Goal: Task Accomplishment & Management: Use online tool/utility

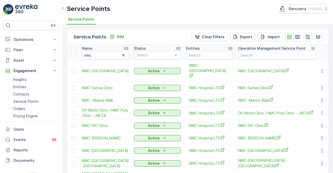
scroll to position [45, 0]
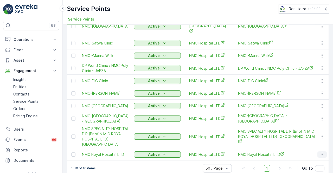
click at [320, 152] on icon "button" at bounding box center [322, 154] width 5 height 5
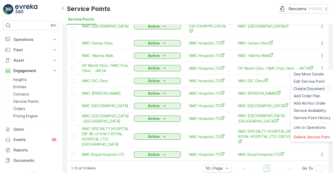
click at [304, 90] on span "Create Document" at bounding box center [309, 88] width 31 height 5
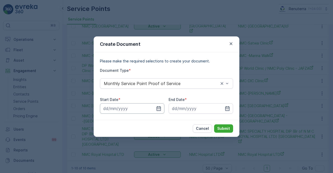
click at [156, 109] on input at bounding box center [132, 108] width 65 height 10
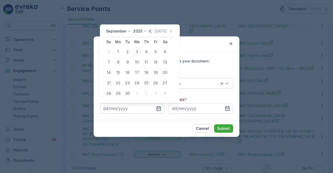
click at [149, 31] on icon "button" at bounding box center [150, 31] width 2 height 3
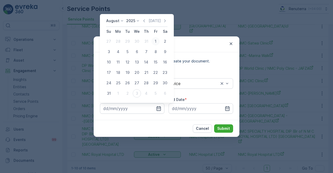
click at [155, 44] on div "1" at bounding box center [156, 41] width 8 height 8
type input "[DATE]"
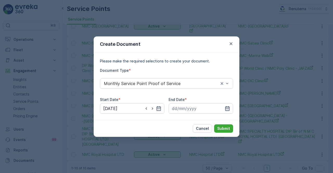
click at [225, 110] on div at bounding box center [201, 108] width 65 height 10
click at [227, 107] on icon "button" at bounding box center [227, 108] width 5 height 5
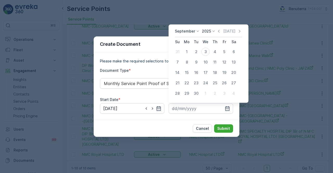
drag, startPoint x: 218, startPoint y: 31, endPoint x: 218, endPoint y: 34, distance: 3.4
click at [218, 32] on icon "button" at bounding box center [218, 31] width 5 height 5
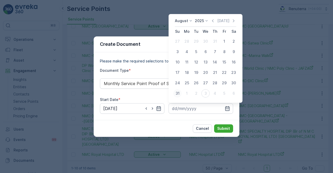
drag, startPoint x: 179, startPoint y: 93, endPoint x: 188, endPoint y: 100, distance: 10.9
click at [179, 93] on div "31" at bounding box center [177, 93] width 8 height 8
type input "[DATE]"
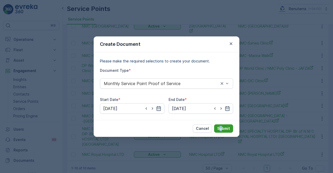
click at [221, 125] on div "Cancel Submit" at bounding box center [167, 128] width 146 height 17
click at [221, 125] on button "Submit" at bounding box center [223, 128] width 19 height 8
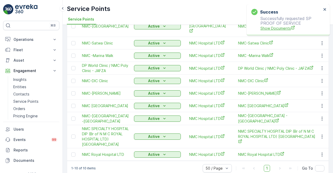
click at [279, 29] on span "Show Documents" at bounding box center [291, 28] width 61 height 5
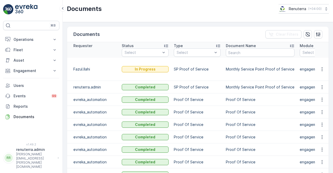
click at [229, 106] on td "Proof Of Service" at bounding box center [260, 112] width 74 height 13
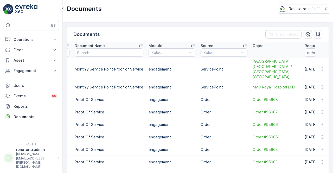
scroll to position [0, 218]
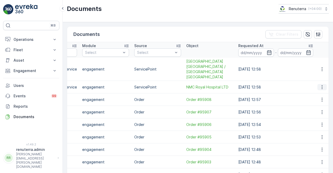
click at [322, 85] on icon "button" at bounding box center [322, 87] width 5 height 5
click at [318, 89] on span "See Details" at bounding box center [324, 89] width 20 height 5
